Goal: Task Accomplishment & Management: Use online tool/utility

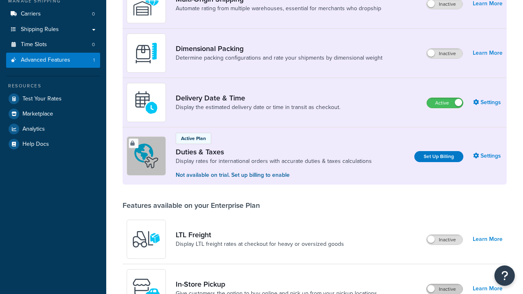
click at [444, 284] on label "Inactive" at bounding box center [444, 289] width 36 height 10
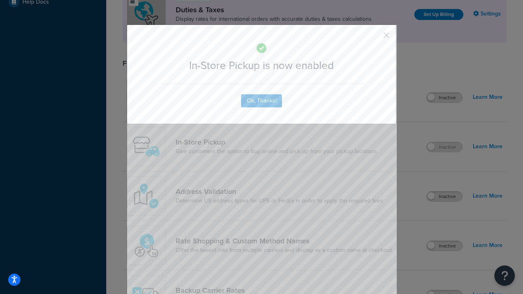
scroll to position [280, 0]
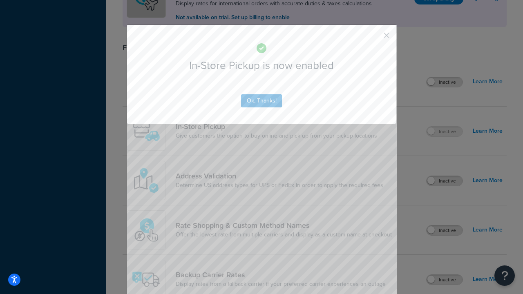
click at [374, 37] on button "button" at bounding box center [374, 38] width 2 height 2
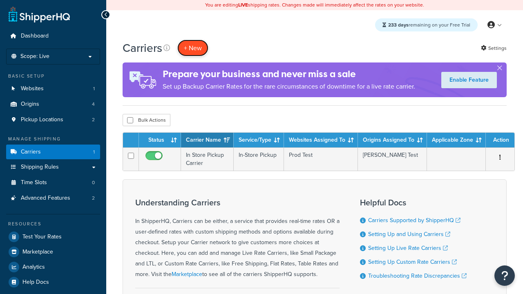
click at [193, 48] on button "+ New" at bounding box center [192, 48] width 31 height 17
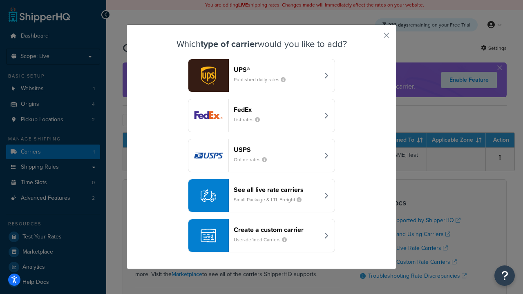
click at [261, 236] on div "Create a custom carrier User-defined Carriers" at bounding box center [276, 236] width 85 height 20
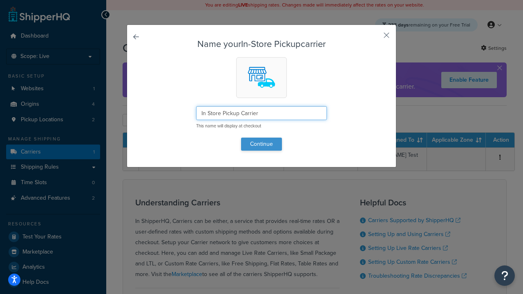
type input "In Store Pickup Carrier"
click at [261, 144] on button "Continue" at bounding box center [261, 144] width 41 height 13
